Goal: Task Accomplishment & Management: Manage account settings

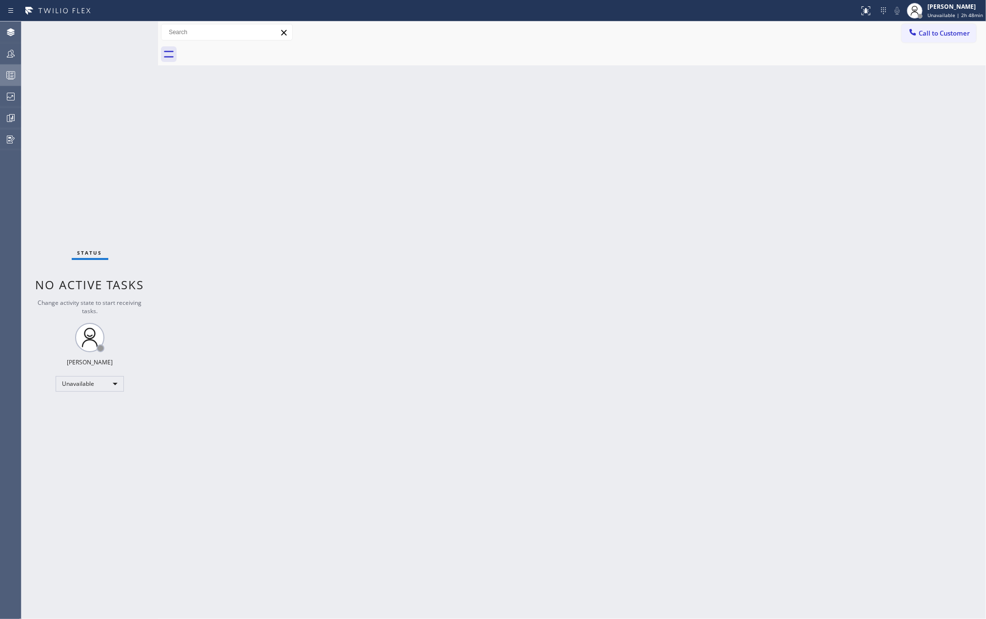
click at [10, 70] on icon at bounding box center [11, 75] width 12 height 12
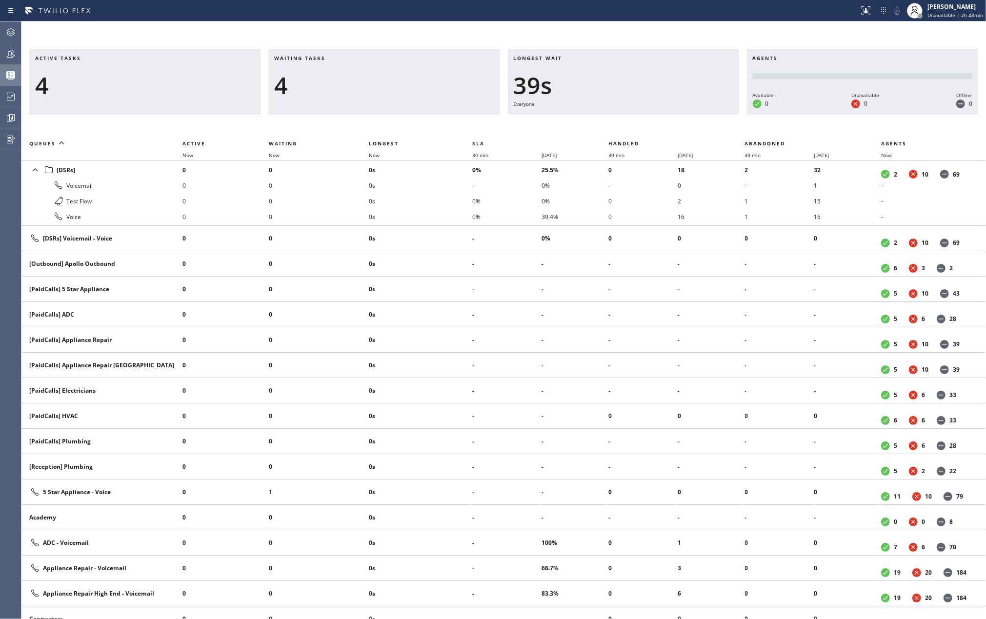
click at [249, 40] on div "Active tasks 4 Waiting tasks 4 Longest wait 39s Everyone Agents Available 0 Una…" at bounding box center [503, 319] width 964 height 597
click at [375, 156] on span "Now" at bounding box center [374, 155] width 11 height 7
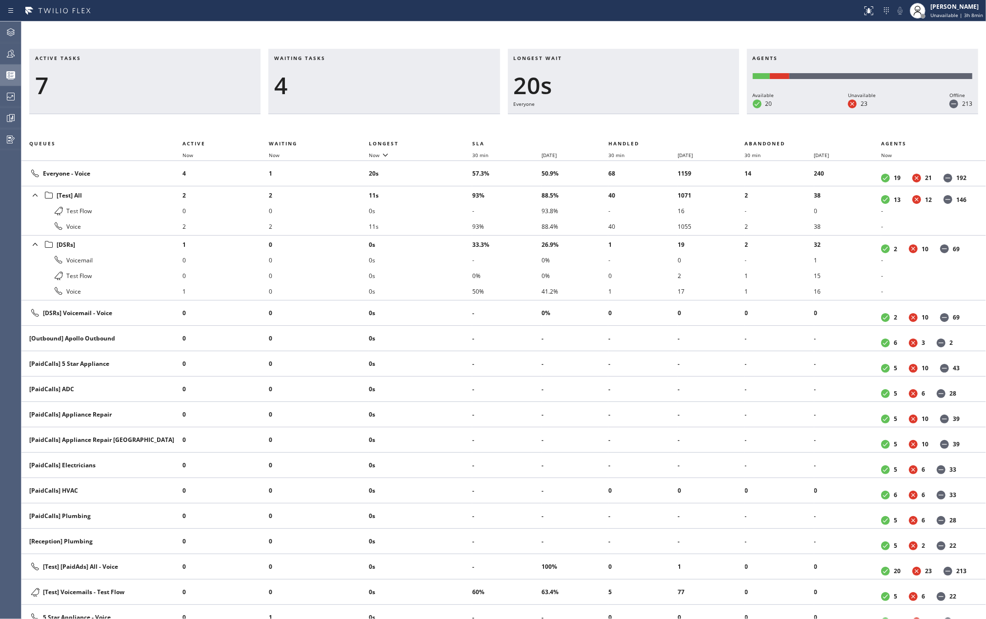
click at [67, 32] on div "Active tasks 7 Waiting tasks 4 Longest wait 20s Everyone Agents Available 20 Un…" at bounding box center [503, 319] width 964 height 597
click at [378, 152] on span "Now" at bounding box center [374, 155] width 11 height 7
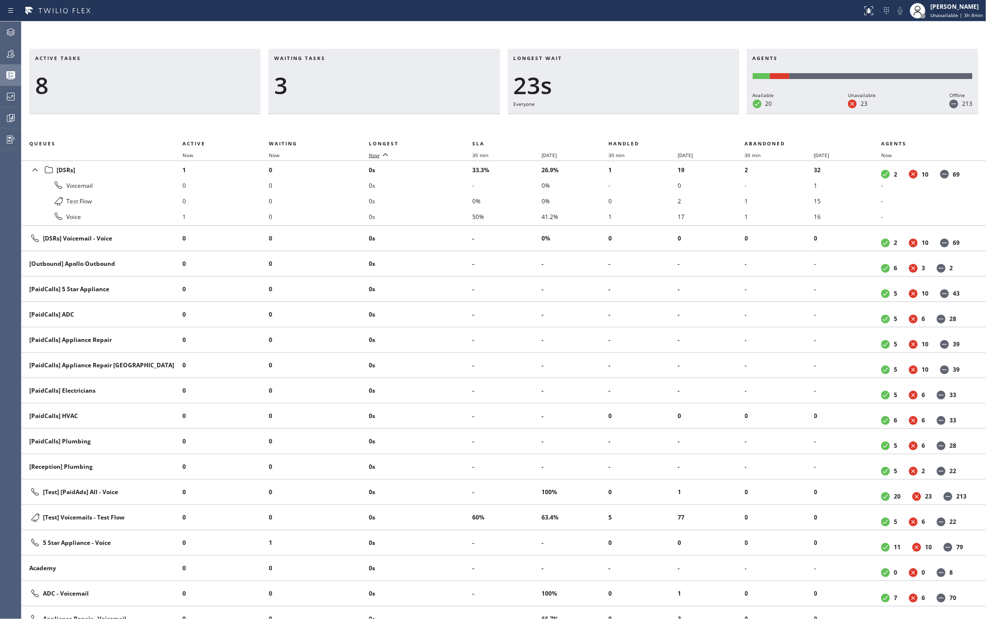
click at [378, 152] on span "Now" at bounding box center [374, 155] width 11 height 7
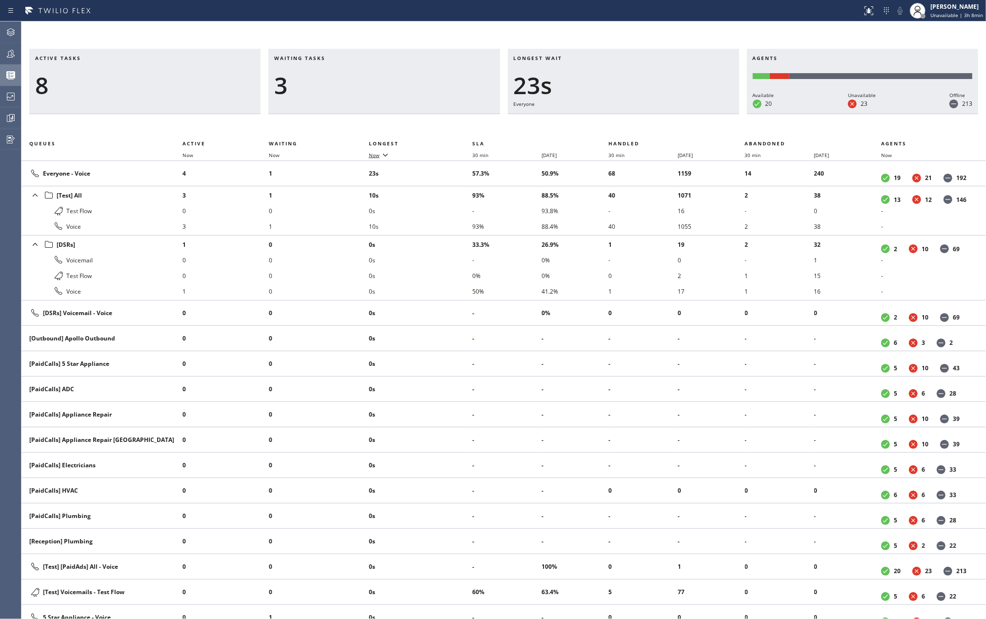
click at [378, 155] on span "Now" at bounding box center [374, 155] width 11 height 7
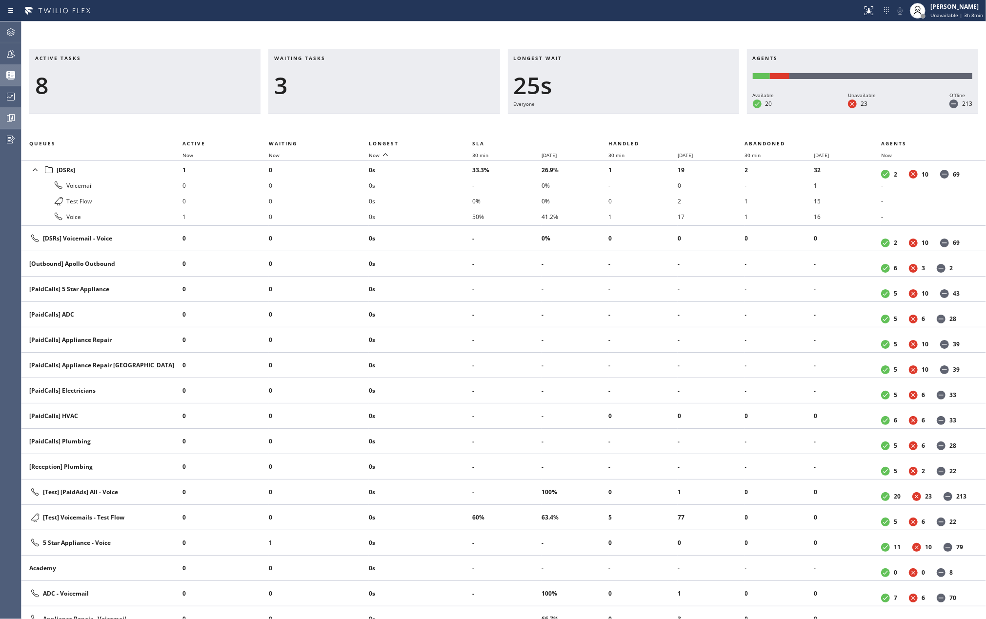
click at [18, 116] on div at bounding box center [10, 118] width 21 height 12
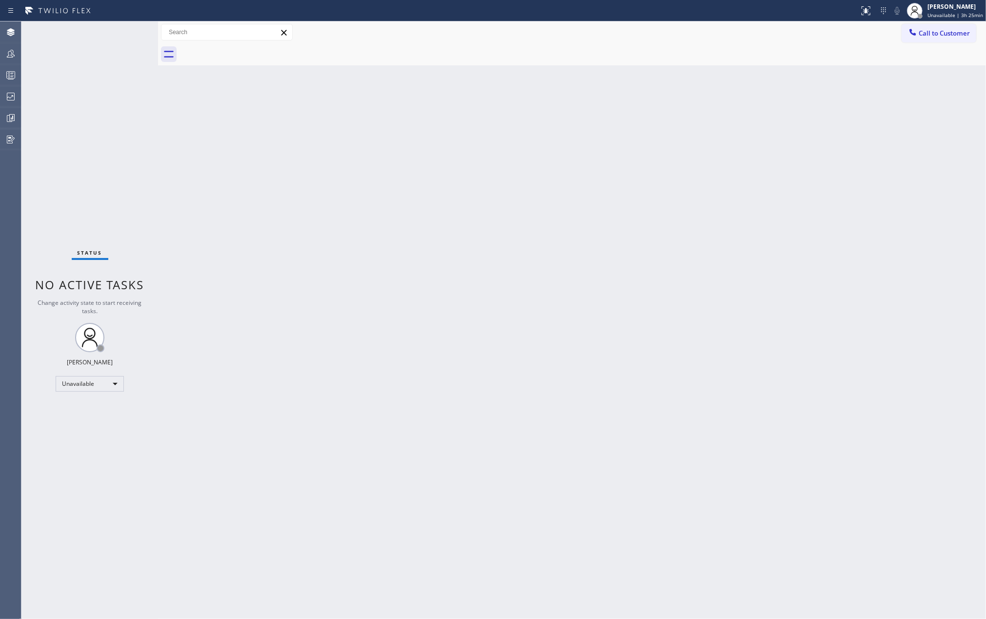
click at [379, 180] on div "Back to Dashboard Change Sender ID Customers Technicians Select a contact Outbo…" at bounding box center [572, 319] width 828 height 597
click at [14, 54] on icon at bounding box center [11, 54] width 12 height 12
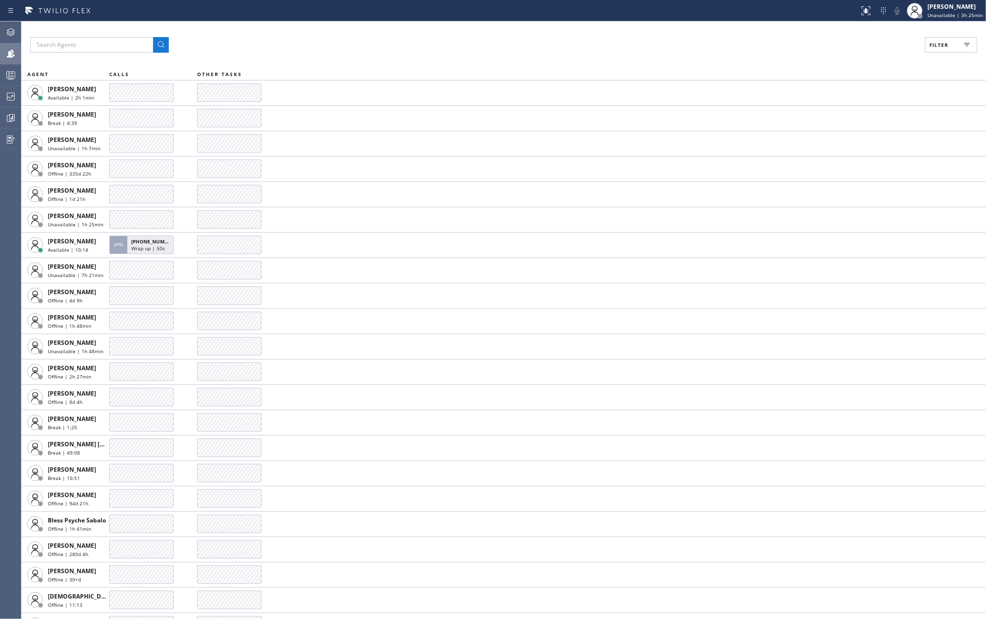
click at [933, 43] on span "Filter" at bounding box center [938, 44] width 19 height 7
click at [856, 116] on label "Available" at bounding box center [914, 115] width 128 height 8
click at [850, 116] on input "Available" at bounding box center [844, 115] width 12 height 12
checkbox input "true"
click at [922, 59] on button "Apply" at bounding box center [926, 56] width 36 height 14
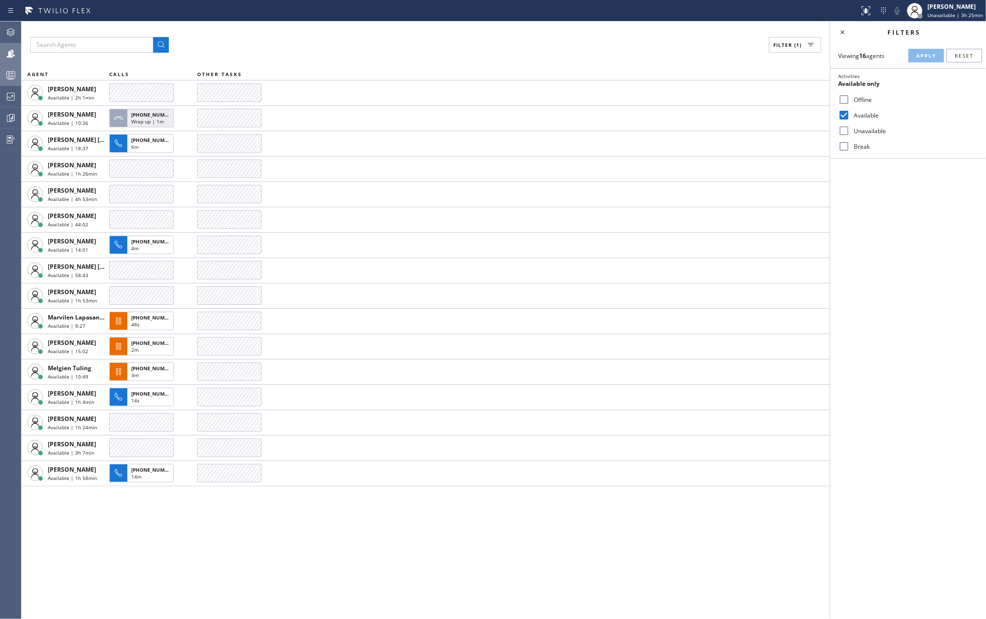
click at [8, 78] on rect at bounding box center [11, 75] width 8 height 7
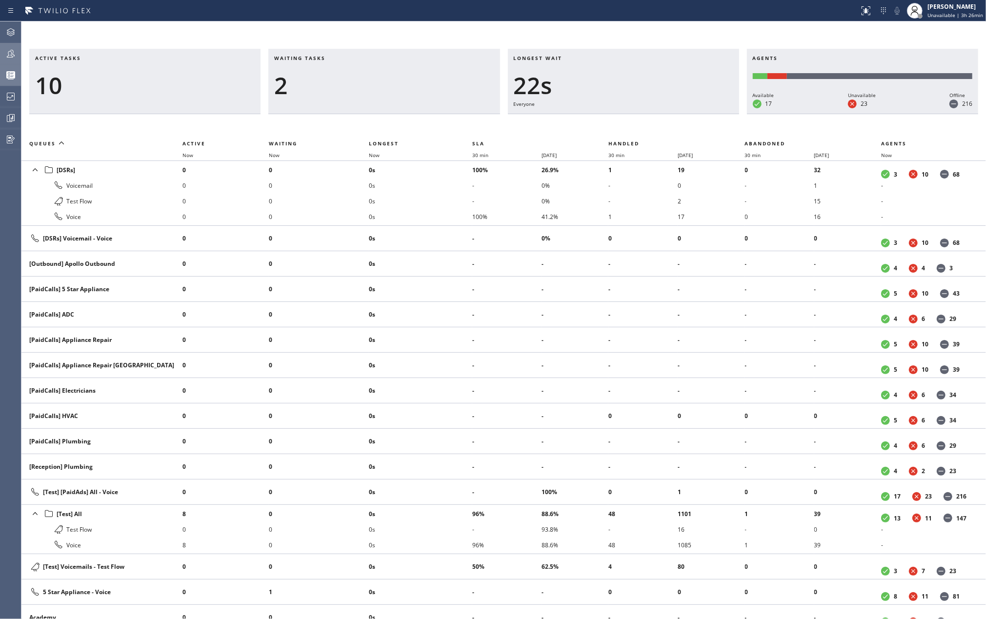
click at [619, 37] on div "Active tasks 10 Waiting tasks 2 Longest wait 22s Everyone Agents Available 17 U…" at bounding box center [503, 319] width 964 height 597
click at [946, 12] on span "Unavailable | 3h 30min" at bounding box center [955, 15] width 56 height 7
click at [924, 36] on button "Offline" at bounding box center [937, 39] width 98 height 13
click at [514, 3] on div at bounding box center [433, 11] width 858 height 16
click at [14, 53] on icon at bounding box center [11, 54] width 12 height 12
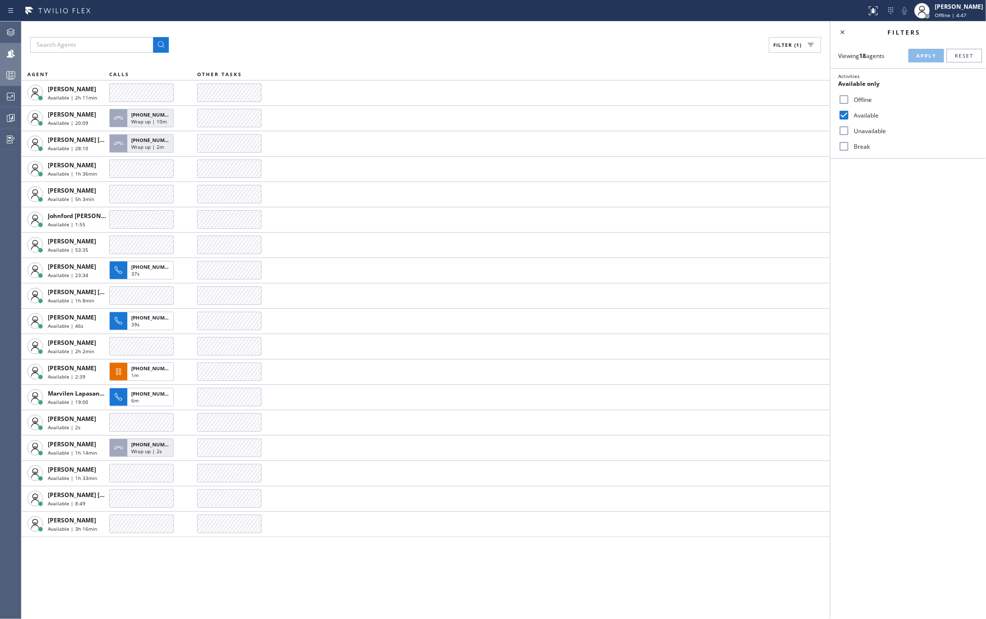
click at [59, 573] on div "Filter (1) AGENT CALLS OTHER TASKS Abe Collarte Available | 2h 11min Amir Asamo…" at bounding box center [425, 319] width 808 height 597
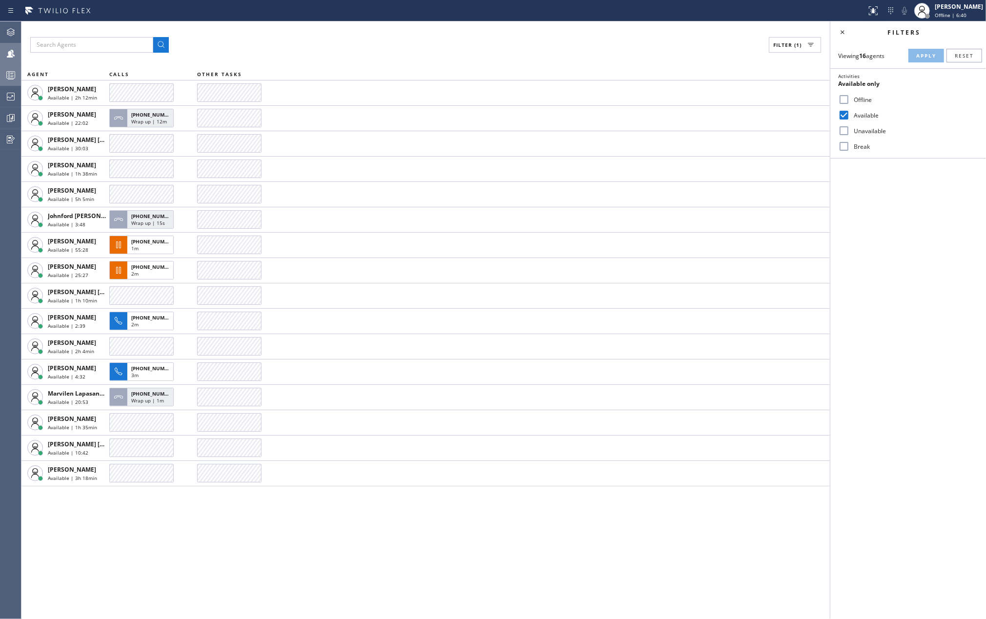
click at [92, 552] on div "Filter (1) AGENT CALLS OTHER TASKS Abe Collarte Available | 2h 12min Amir Asamo…" at bounding box center [425, 319] width 808 height 597
click at [845, 145] on input "Break" at bounding box center [844, 146] width 12 height 12
checkbox input "true"
click at [921, 53] on span "Apply" at bounding box center [926, 55] width 20 height 7
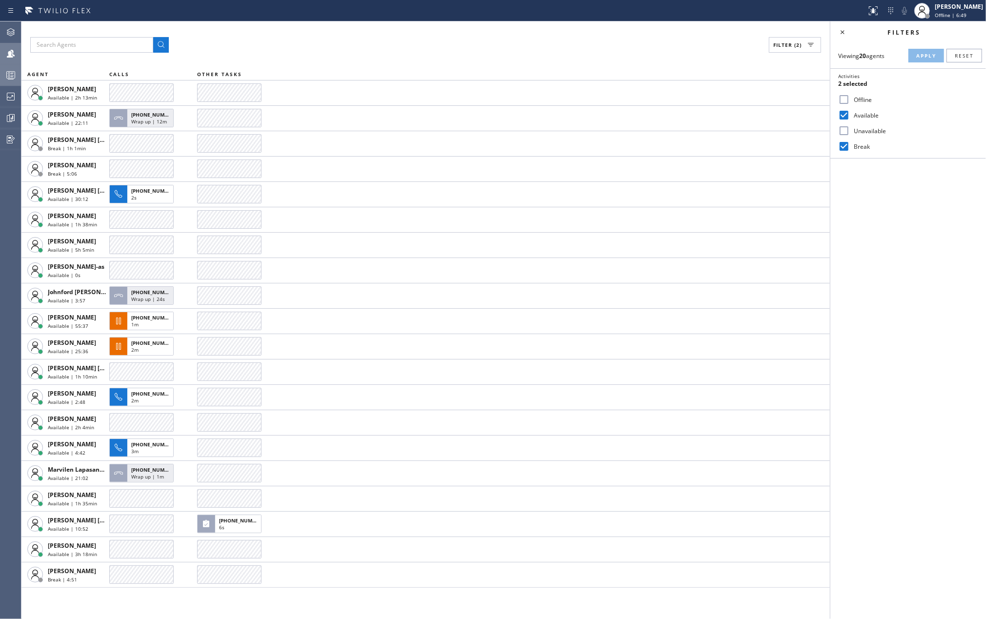
click at [847, 129] on input "Unavailable" at bounding box center [844, 131] width 12 height 12
checkbox input "true"
click at [919, 53] on span "Apply" at bounding box center [926, 55] width 20 height 7
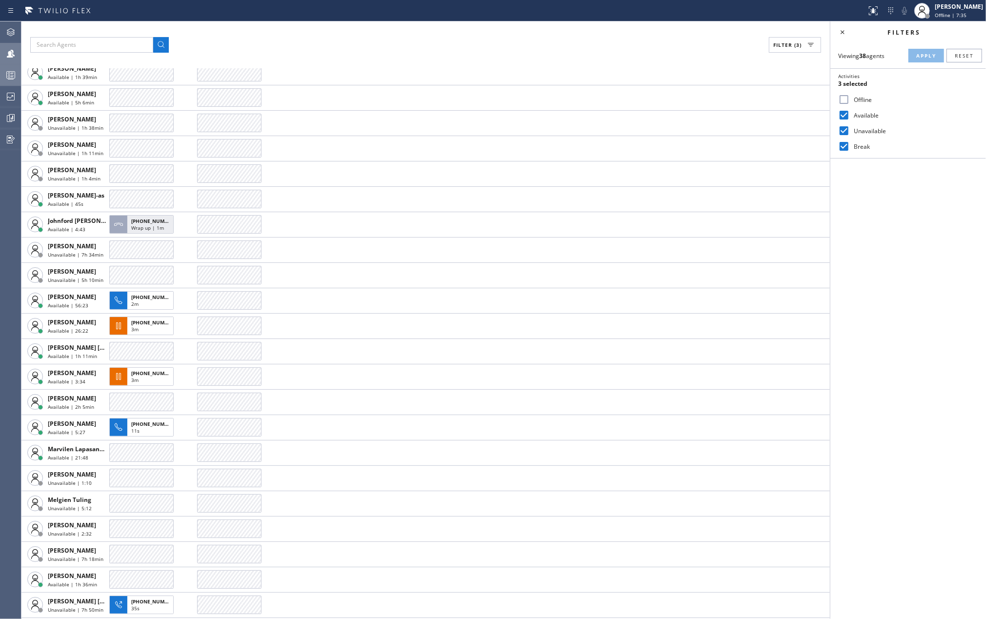
scroll to position [299, 0]
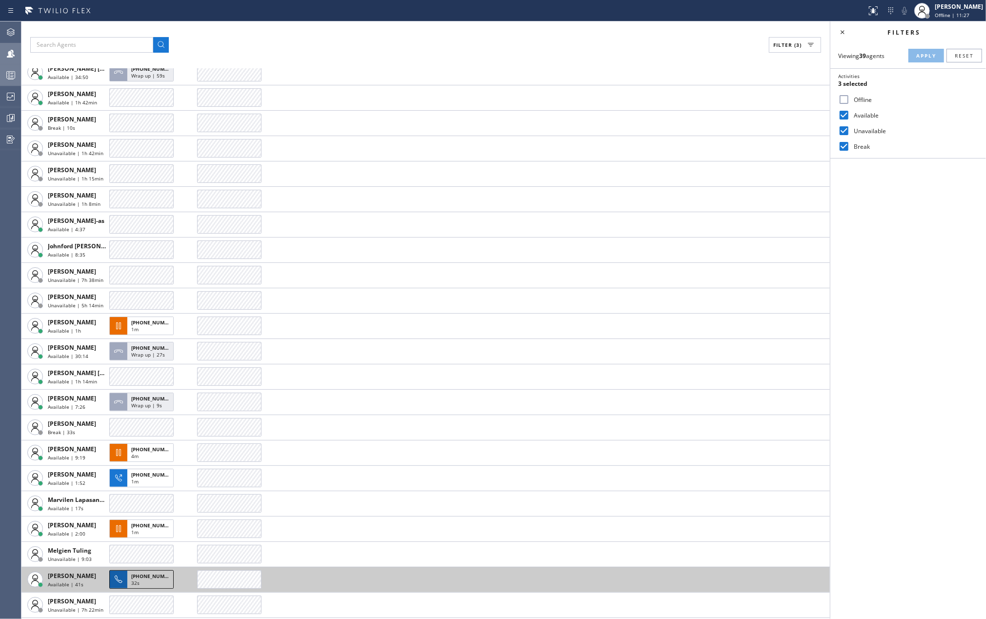
click at [147, 573] on span "+16505936700" at bounding box center [153, 576] width 44 height 7
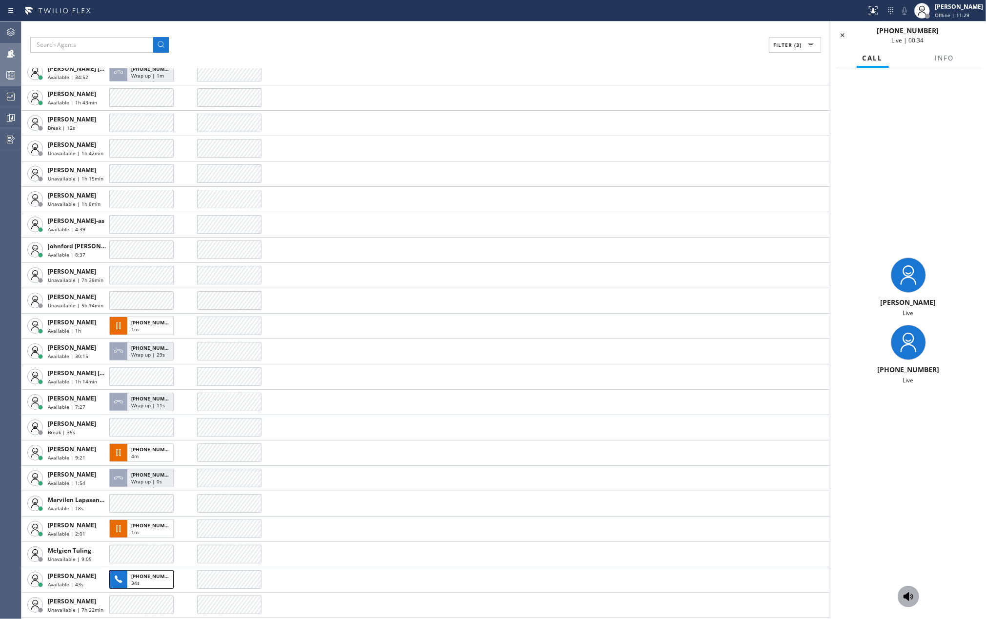
click at [908, 593] on icon at bounding box center [908, 596] width 10 height 9
click at [907, 12] on icon at bounding box center [904, 11] width 5 height 8
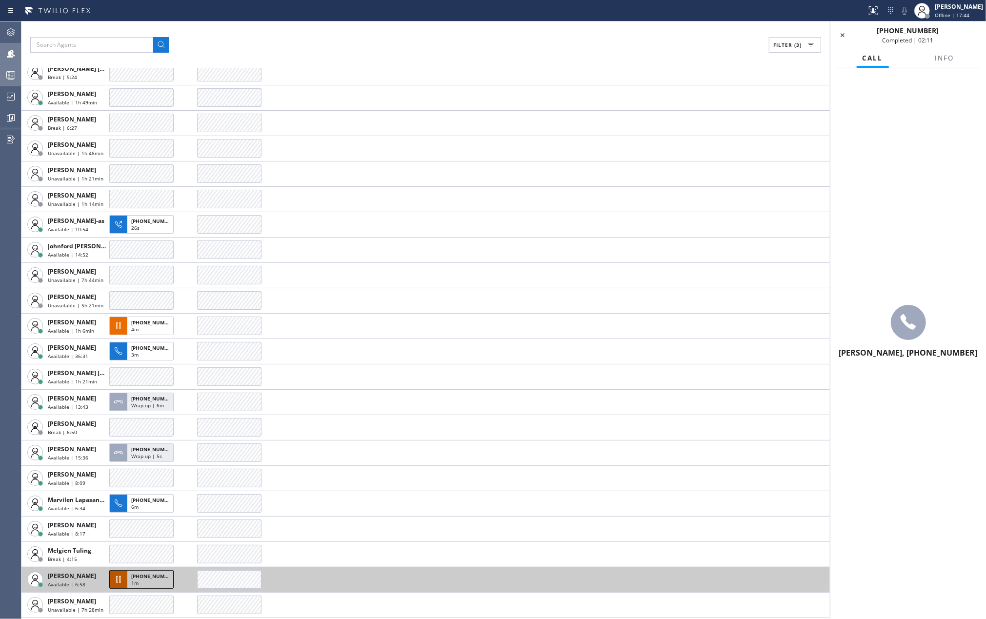
click at [147, 578] on span "+17142221670" at bounding box center [153, 576] width 44 height 7
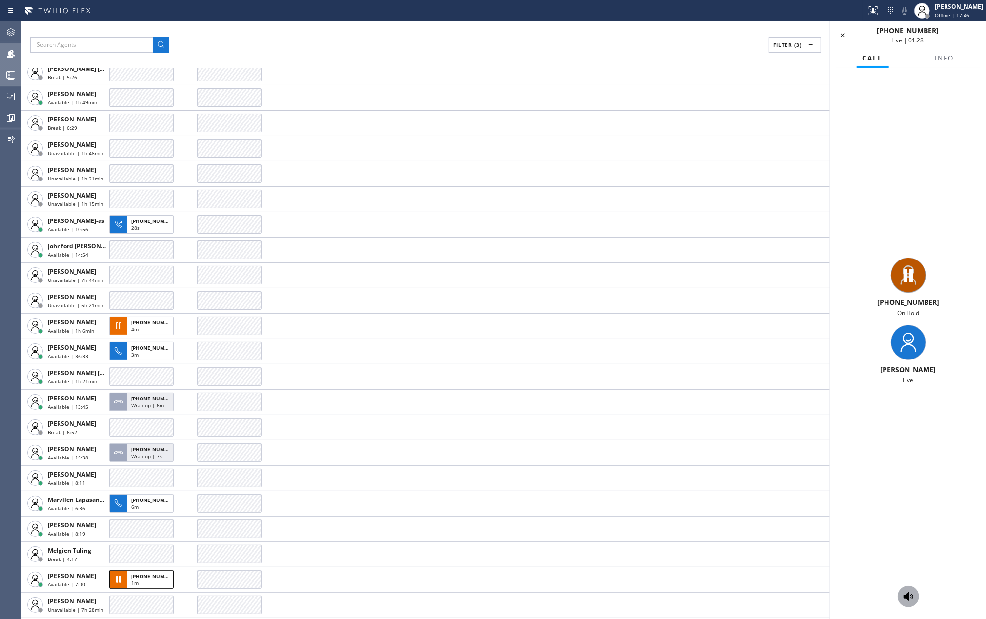
click at [904, 601] on icon at bounding box center [908, 597] width 12 height 12
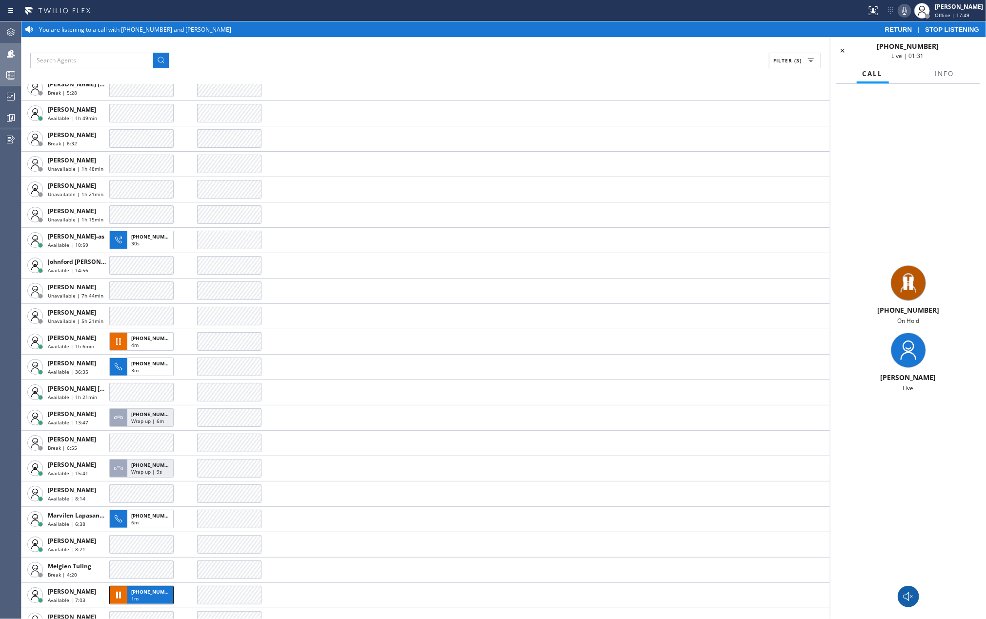
click at [907, 10] on icon at bounding box center [904, 11] width 5 height 8
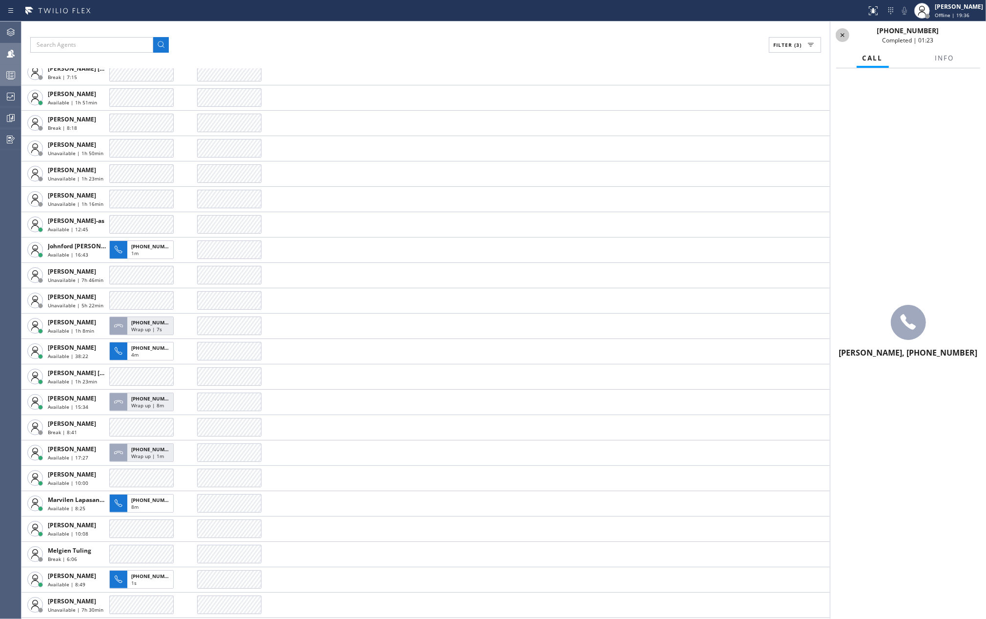
click at [841, 34] on icon at bounding box center [842, 35] width 12 height 12
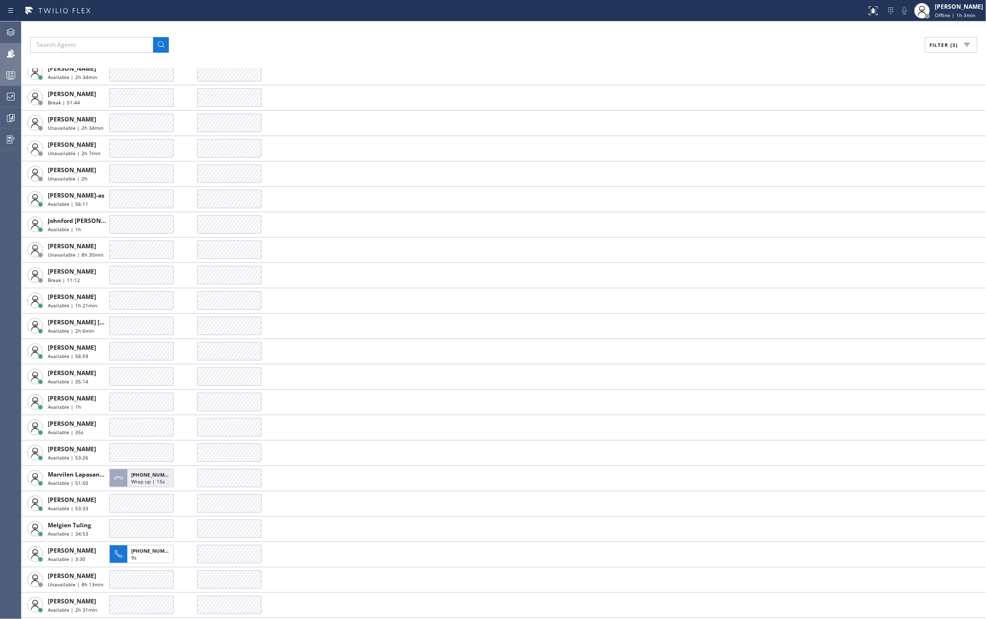
scroll to position [274, 0]
click at [956, 11] on div "Jovelle Tadle Offline | 1h 3min" at bounding box center [958, 10] width 53 height 17
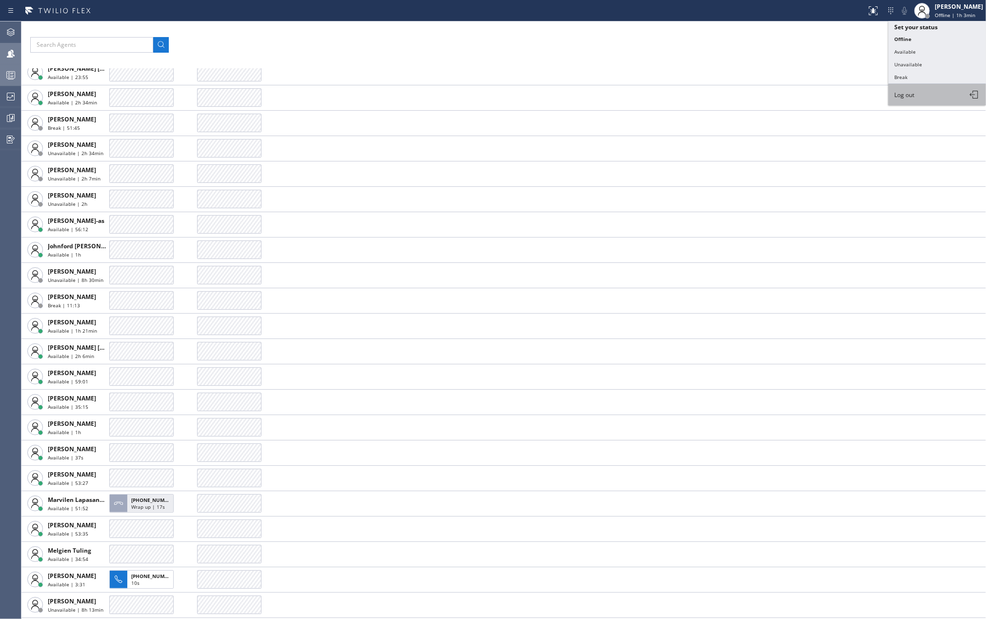
click at [925, 97] on button "Log out" at bounding box center [937, 94] width 98 height 21
